Goal: Transaction & Acquisition: Book appointment/travel/reservation

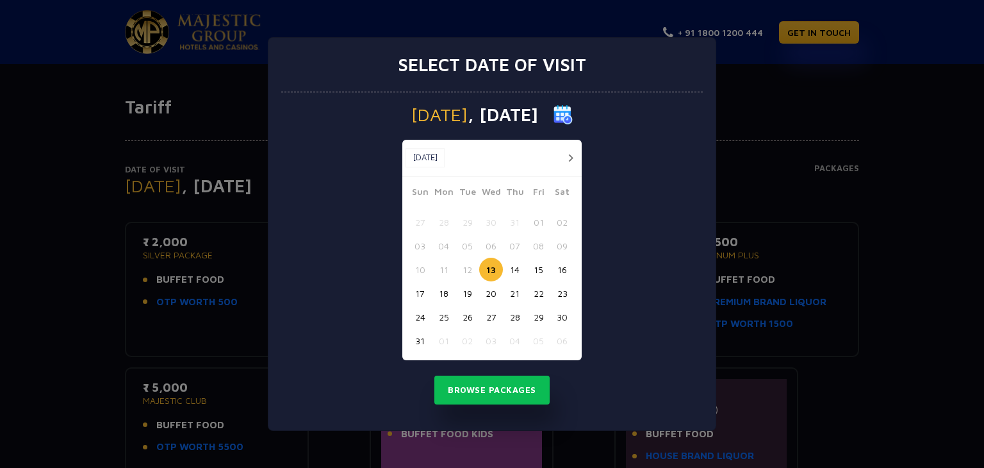
click at [541, 321] on button "29" at bounding box center [538, 317] width 24 height 24
click at [514, 384] on button "Browse Packages" at bounding box center [491, 389] width 115 height 29
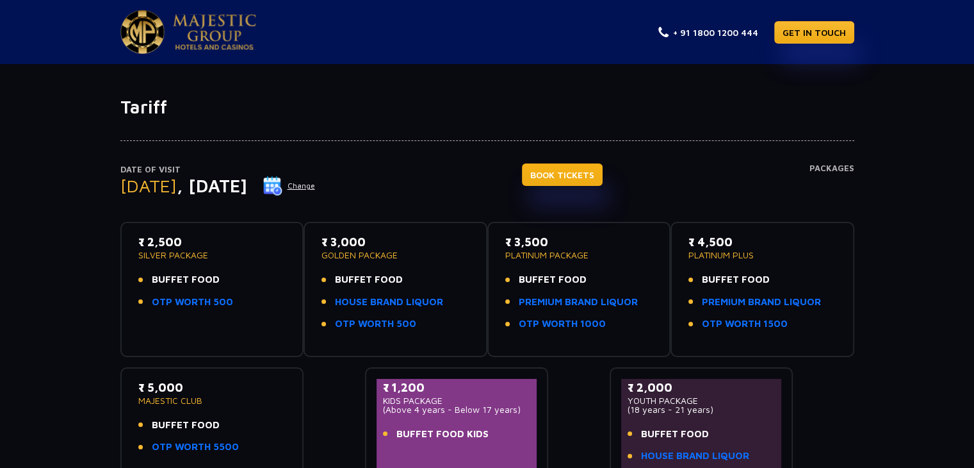
click at [596, 184] on link "BOOK TICKETS" at bounding box center [562, 174] width 81 height 22
click at [224, 298] on link "OTP WORTH 500" at bounding box center [192, 302] width 81 height 15
